Goal: Find specific page/section: Find specific page/section

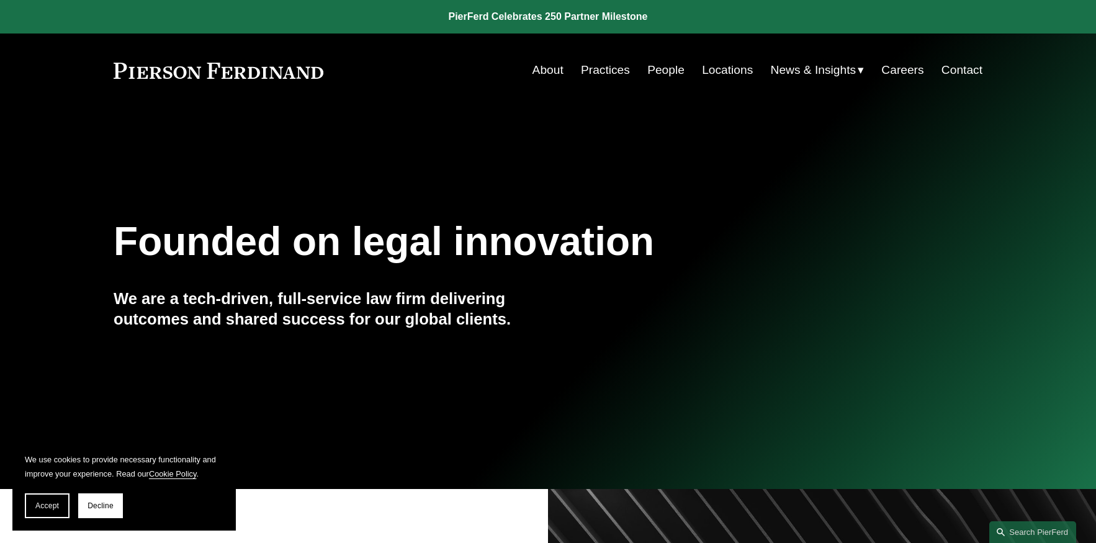
click at [663, 72] on link "People" at bounding box center [665, 70] width 37 height 24
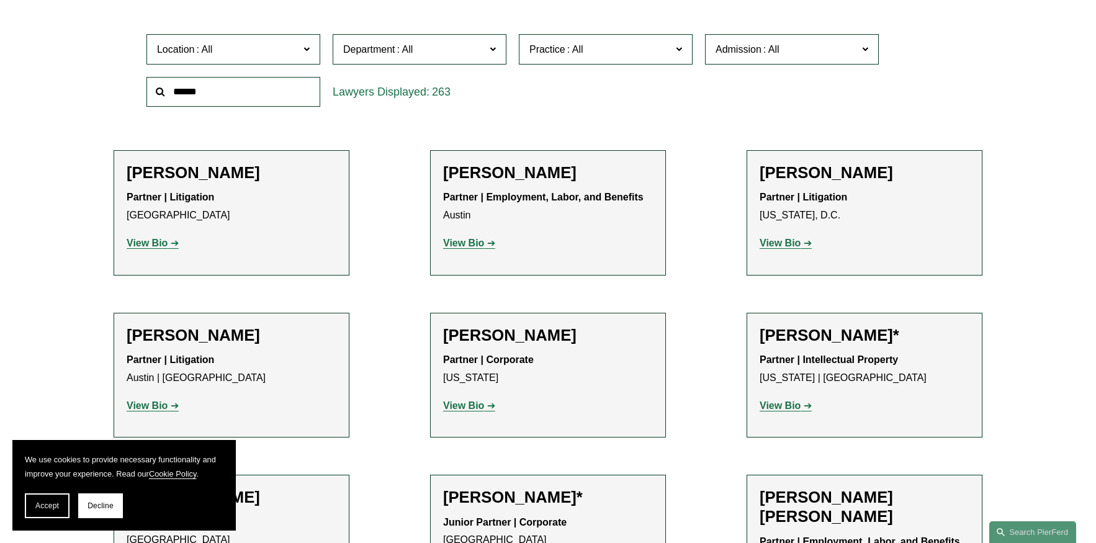
scroll to position [376, 0]
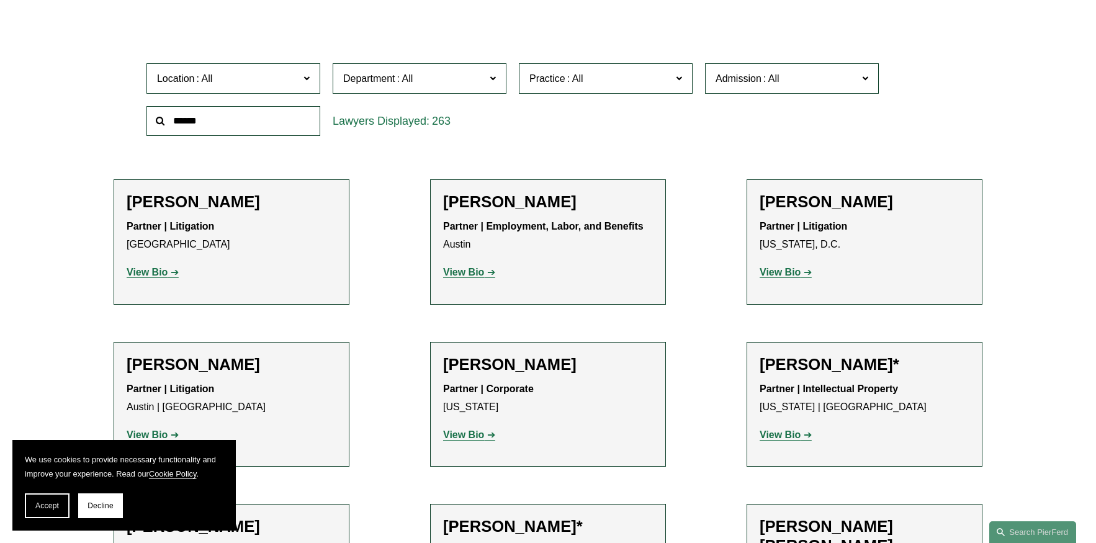
click at [273, 80] on span "Location" at bounding box center [228, 78] width 142 height 17
click at [0, 0] on link "[GEOGRAPHIC_DATA]" at bounding box center [0, 0] width 0 height 0
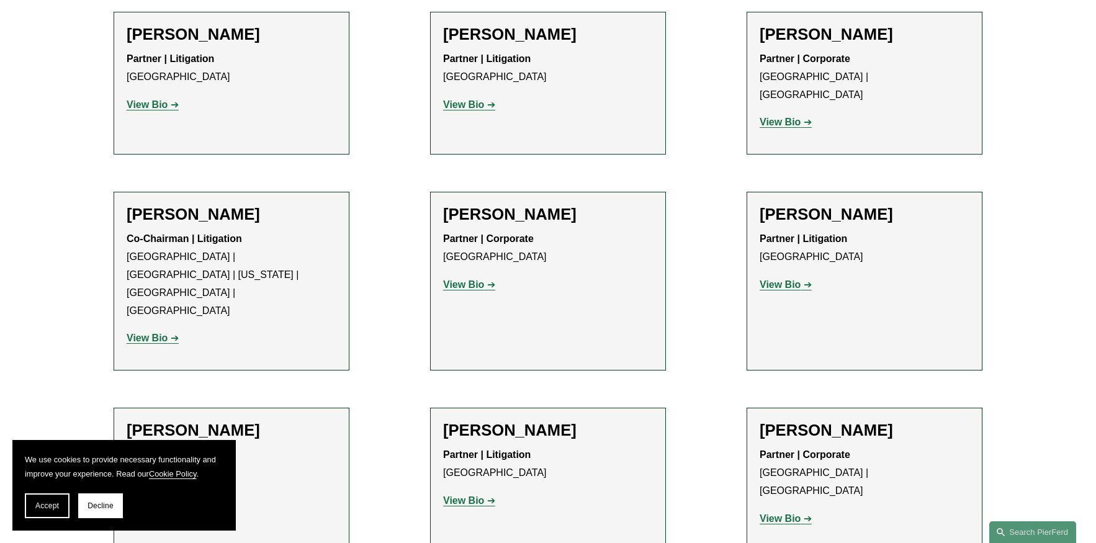
scroll to position [731, 0]
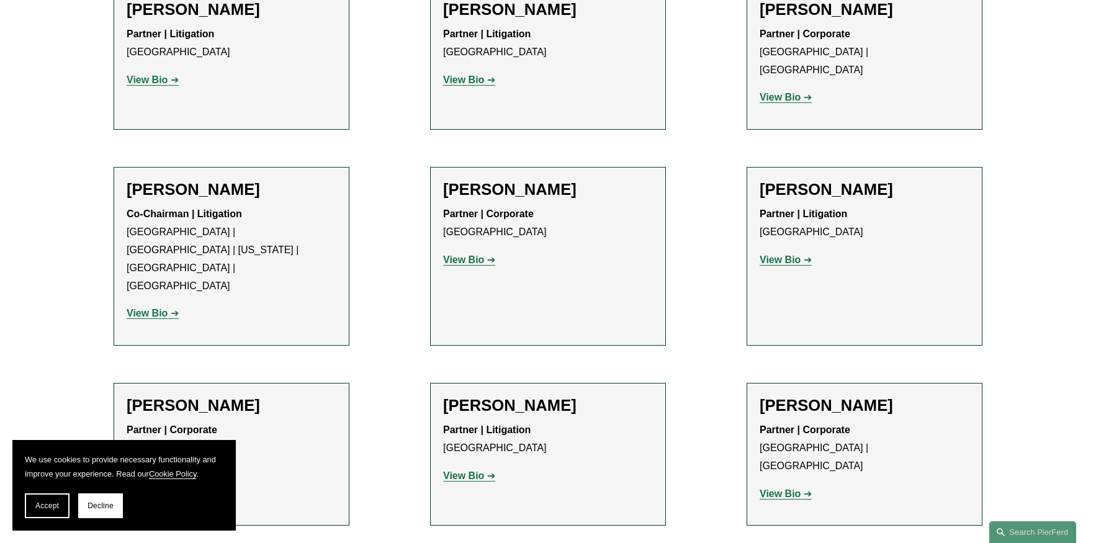
click at [807, 180] on h2 "[PERSON_NAME]" at bounding box center [865, 189] width 210 height 19
click at [786, 254] on strong "View Bio" at bounding box center [780, 259] width 41 height 11
